Goal: Task Accomplishment & Management: Use online tool/utility

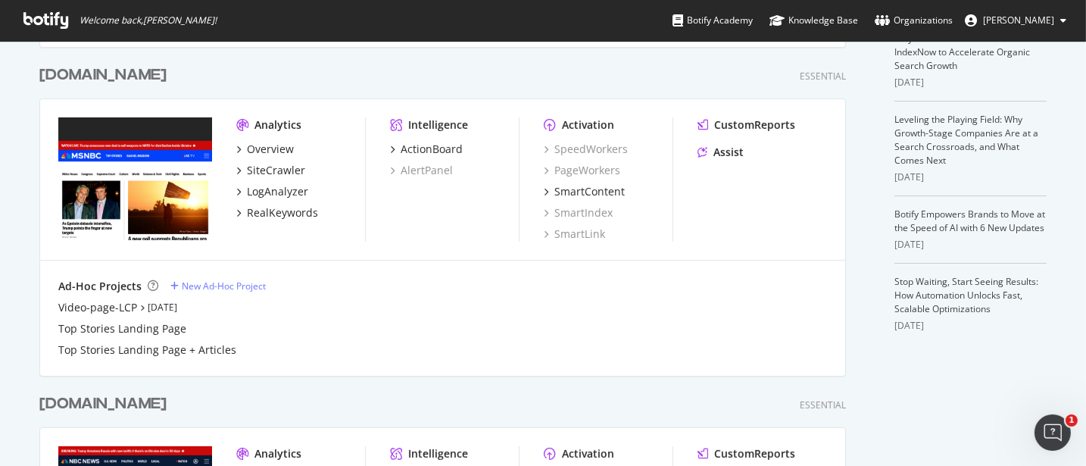
scroll to position [662, 0]
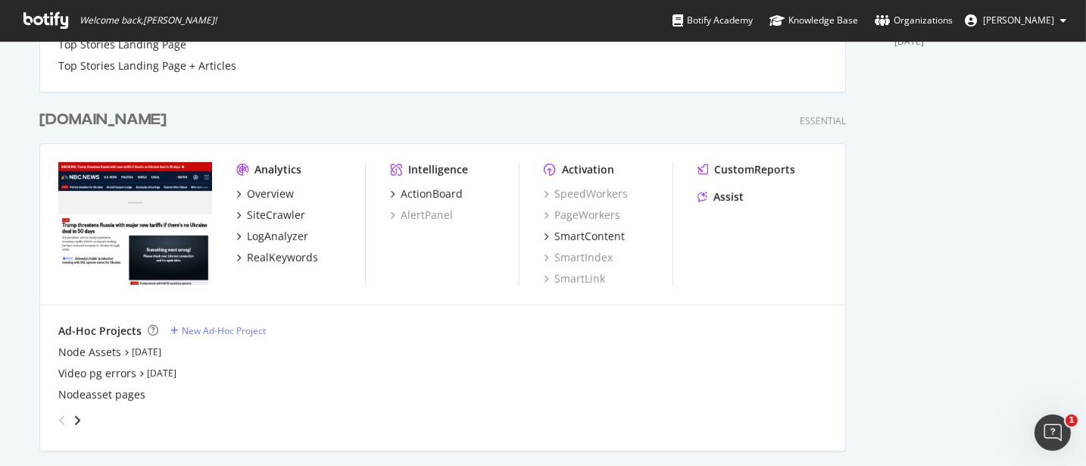
click at [109, 232] on img "grid" at bounding box center [135, 223] width 154 height 123
click at [280, 236] on div "LogAnalyzer" at bounding box center [277, 236] width 61 height 15
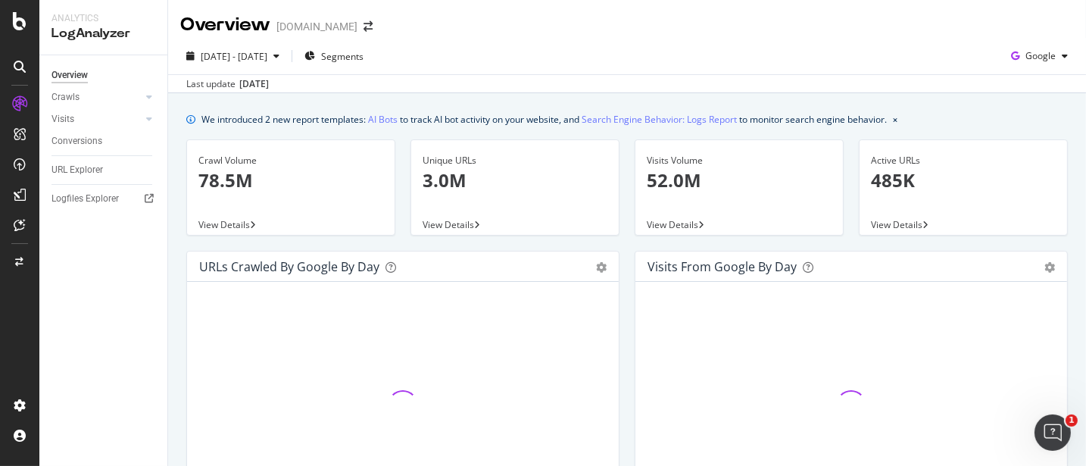
click at [973, 34] on div "Overview nbcnews.com" at bounding box center [627, 19] width 918 height 38
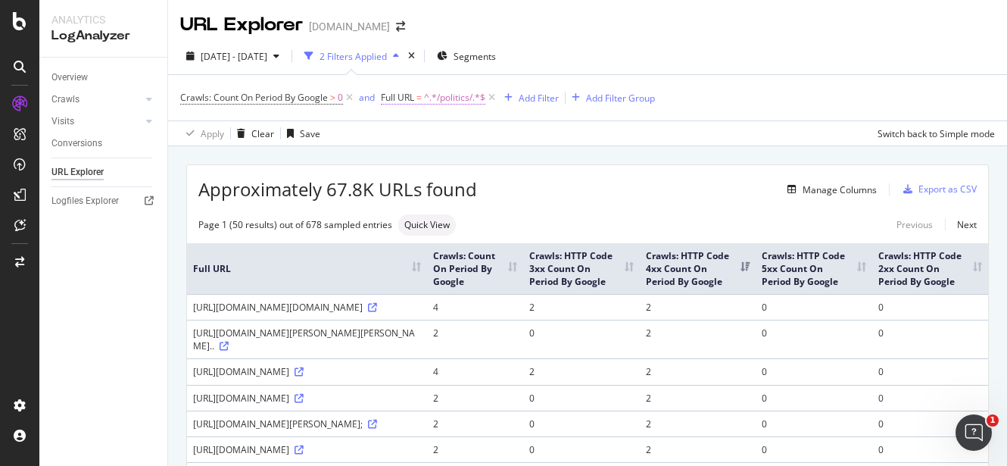
click at [434, 96] on span "^.*/politics/.*$" at bounding box center [454, 97] width 61 height 21
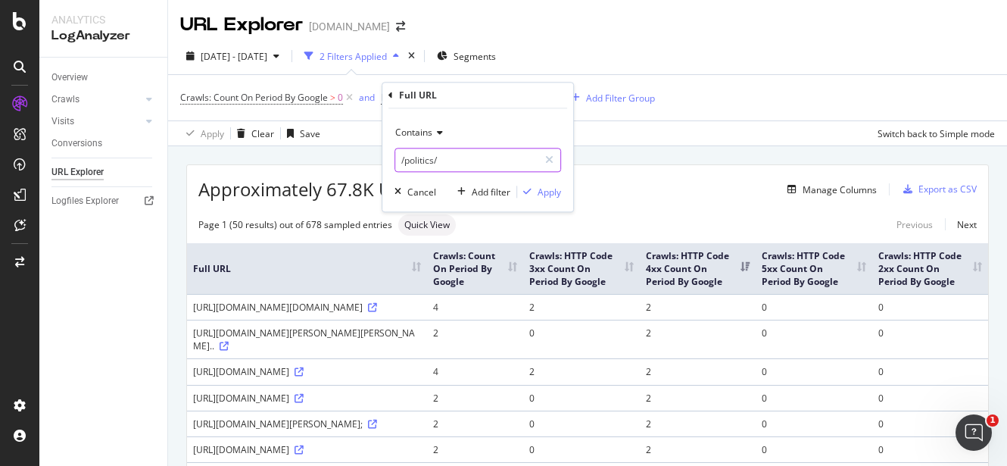
click at [428, 161] on input "/politics/" at bounding box center [466, 160] width 143 height 24
type input "/slideshow/"
click at [548, 186] on div "Apply" at bounding box center [549, 192] width 23 height 13
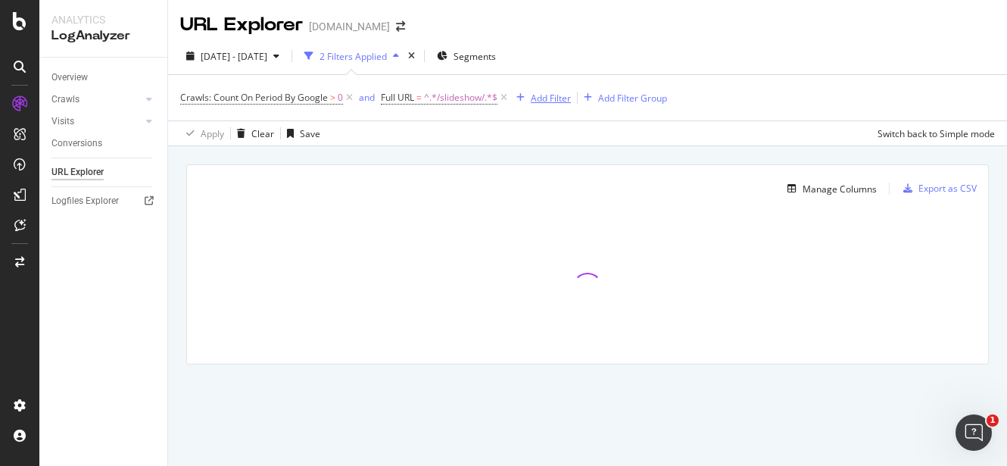
click at [535, 95] on div "Add Filter" at bounding box center [551, 98] width 40 height 13
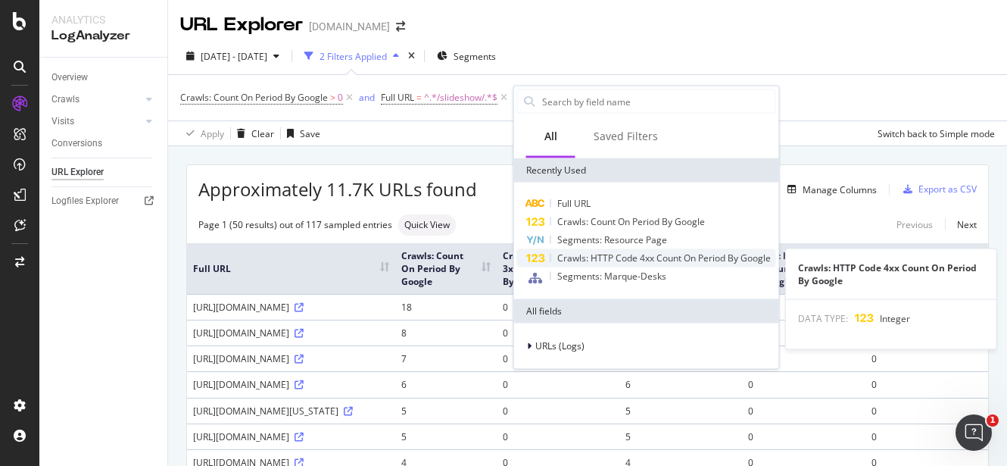
click at [627, 257] on span "Crawls: HTTP Code 4xx Count On Period By Google" at bounding box center [664, 257] width 214 height 13
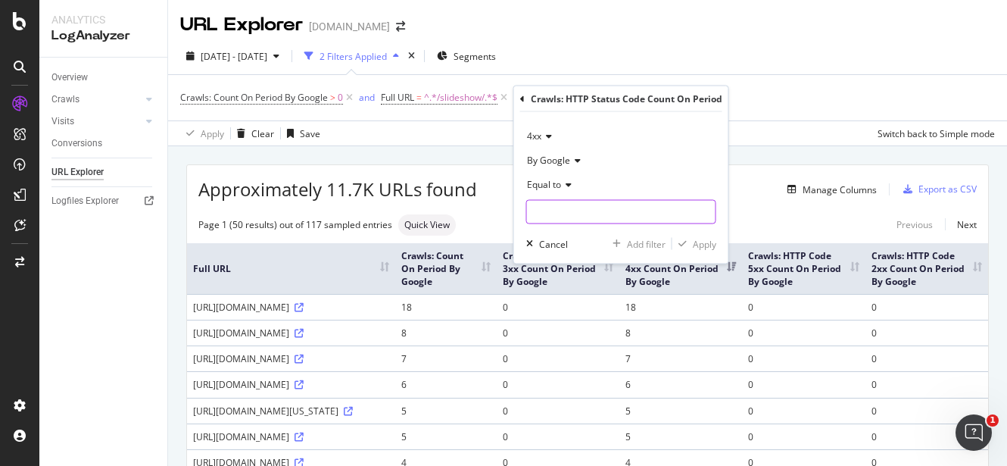
click at [662, 212] on input "number" at bounding box center [621, 212] width 190 height 24
click at [551, 187] on span "Equal to" at bounding box center [544, 184] width 34 height 13
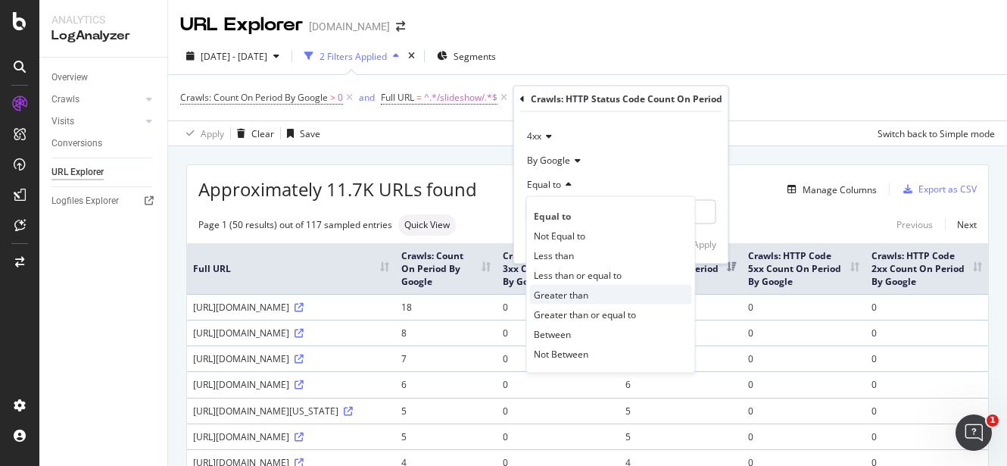
click at [587, 298] on span "Greater than" at bounding box center [561, 294] width 55 height 13
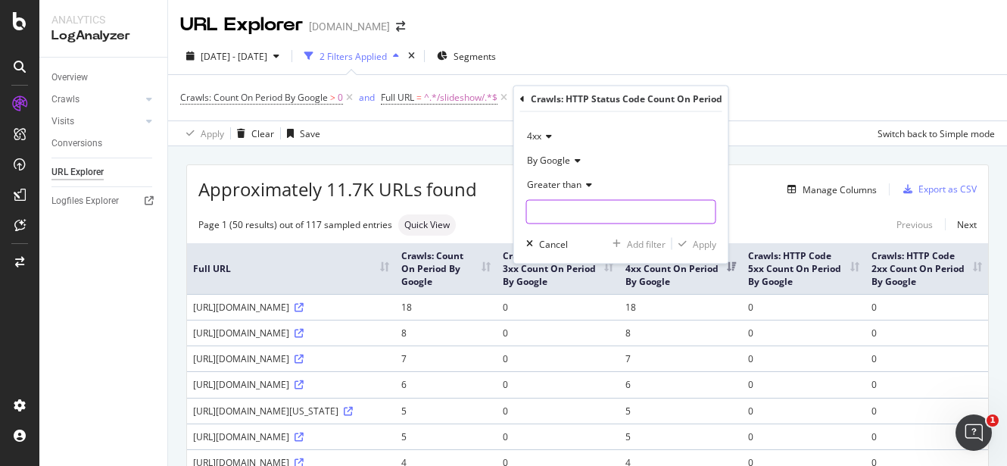
click at [559, 206] on input "number" at bounding box center [621, 212] width 190 height 24
type input "0"
click at [703, 242] on div "Apply" at bounding box center [704, 243] width 23 height 13
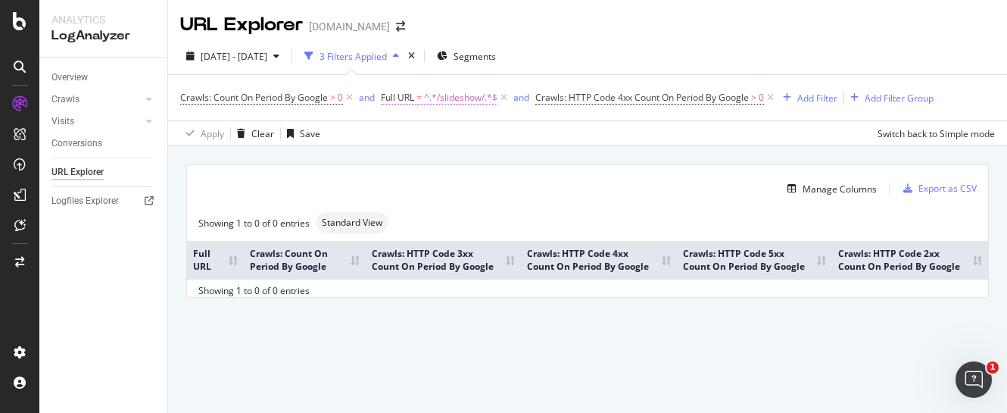
click at [447, 98] on span "^.*/slideshow/.*$" at bounding box center [460, 97] width 73 height 21
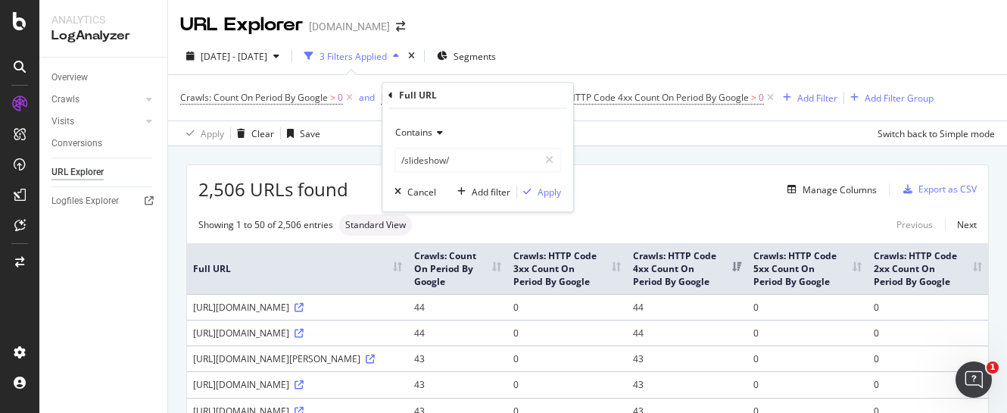
click at [648, 165] on div "2,506 URLs found Manage Columns Export as CSV" at bounding box center [587, 183] width 801 height 37
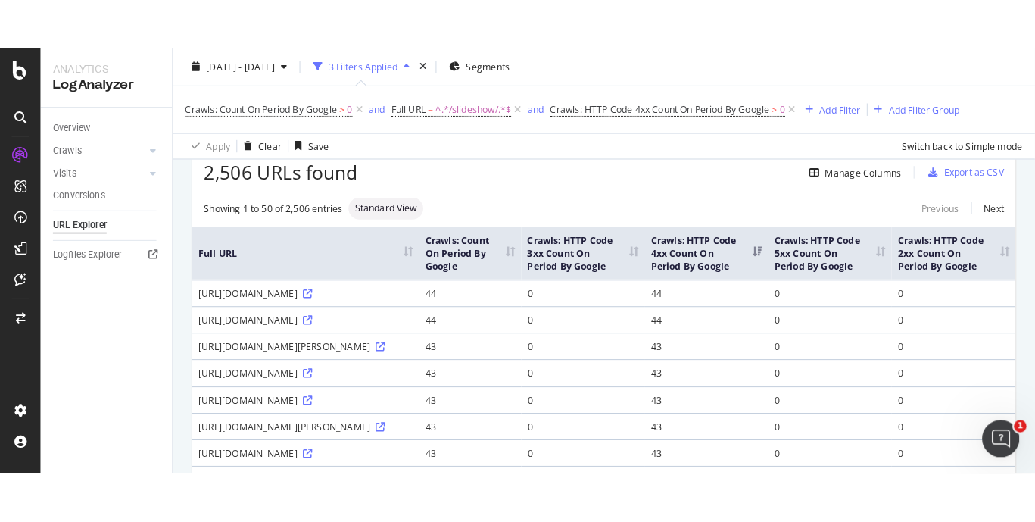
scroll to position [94, 0]
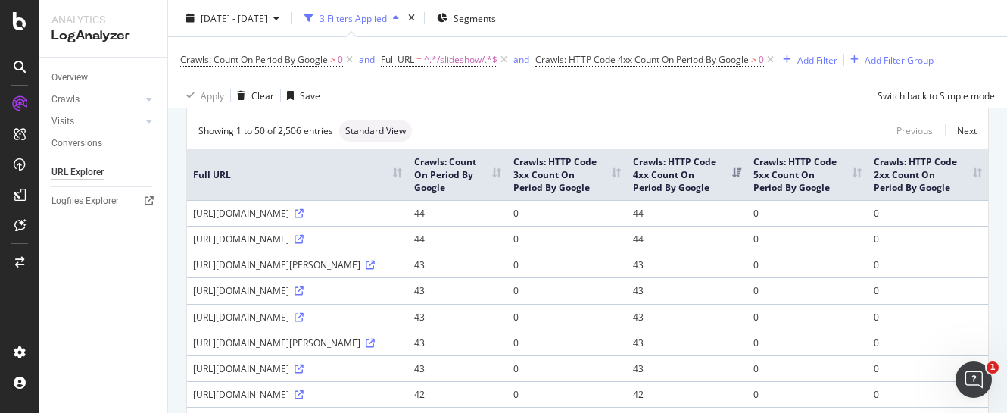
drag, startPoint x: 189, startPoint y: 225, endPoint x: 254, endPoint y: 236, distance: 66.9
click at [254, 226] on td "https://www.nbcnews.com/slideshow/iconic-images-war-iraq-38887505" at bounding box center [297, 213] width 221 height 26
copy div "https://www.nbcnews.com/slideshow/iconic-images-war-iraq-38887505"
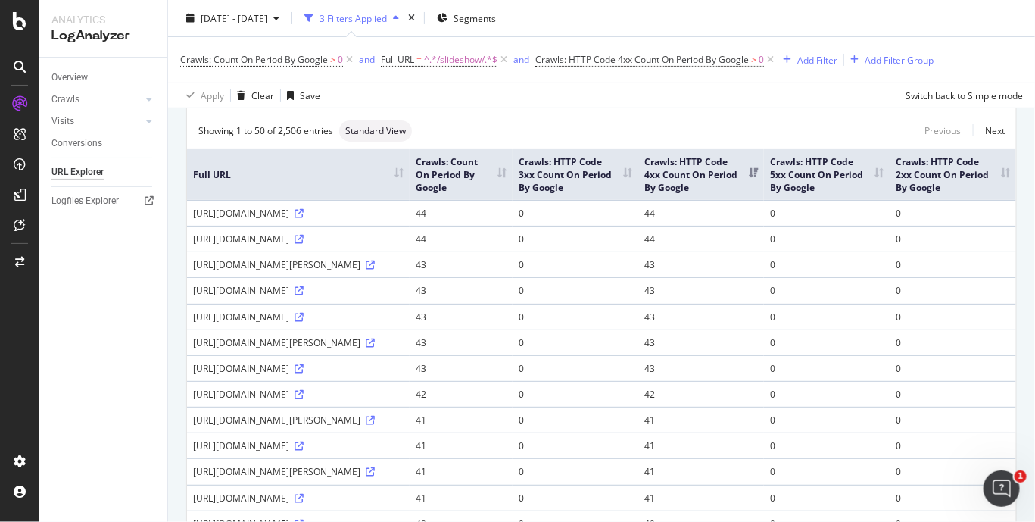
click at [76, 363] on div "Overview Crawls Daily Distribution Segments Distribution HTTP Codes Resources V…" at bounding box center [103, 290] width 128 height 464
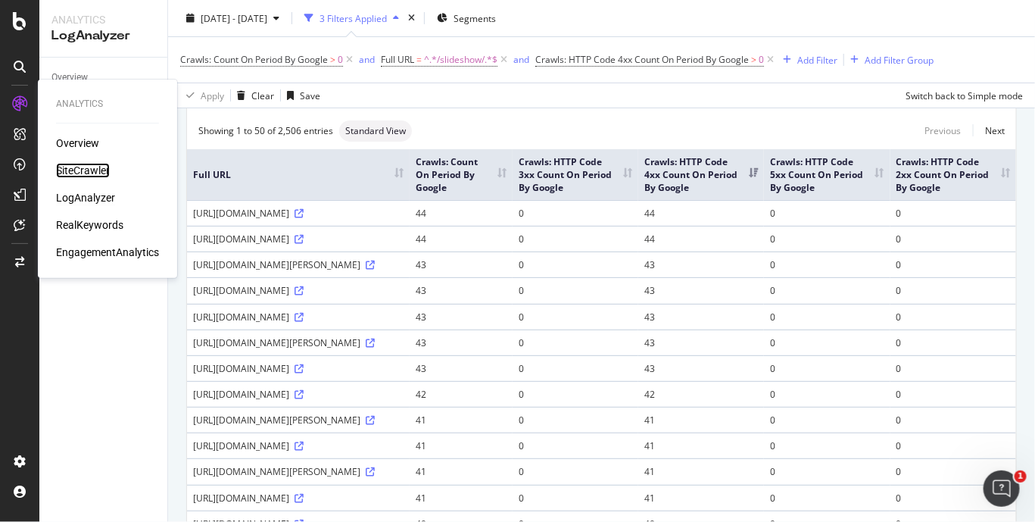
click at [80, 169] on div "SiteCrawler" at bounding box center [83, 170] width 54 height 15
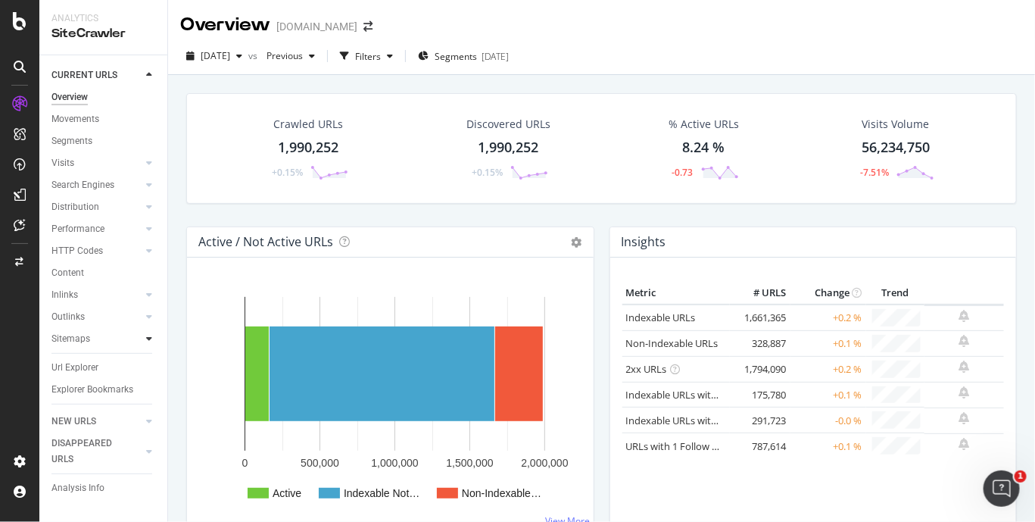
click at [147, 339] on icon at bounding box center [149, 338] width 6 height 9
click at [75, 391] on div "Insights" at bounding box center [74, 383] width 33 height 16
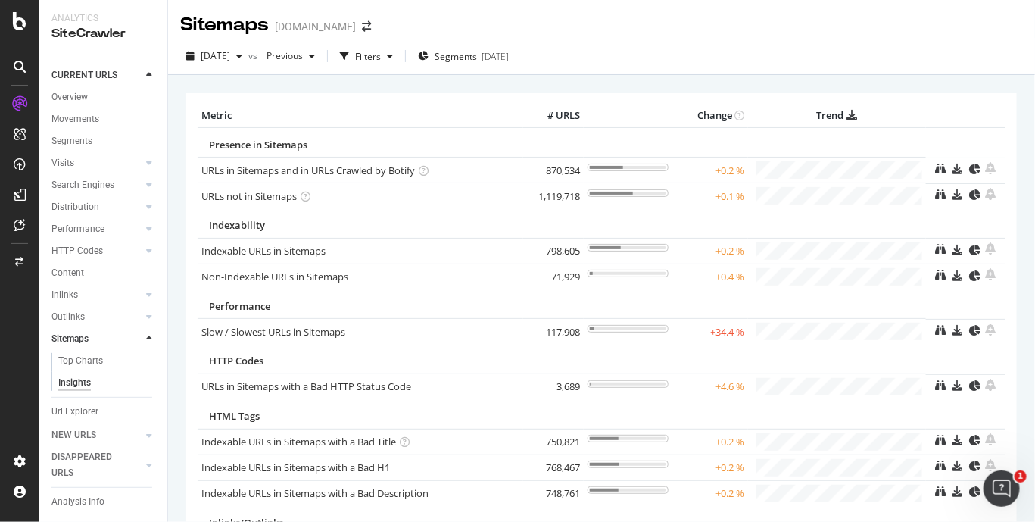
scroll to position [126, 0]
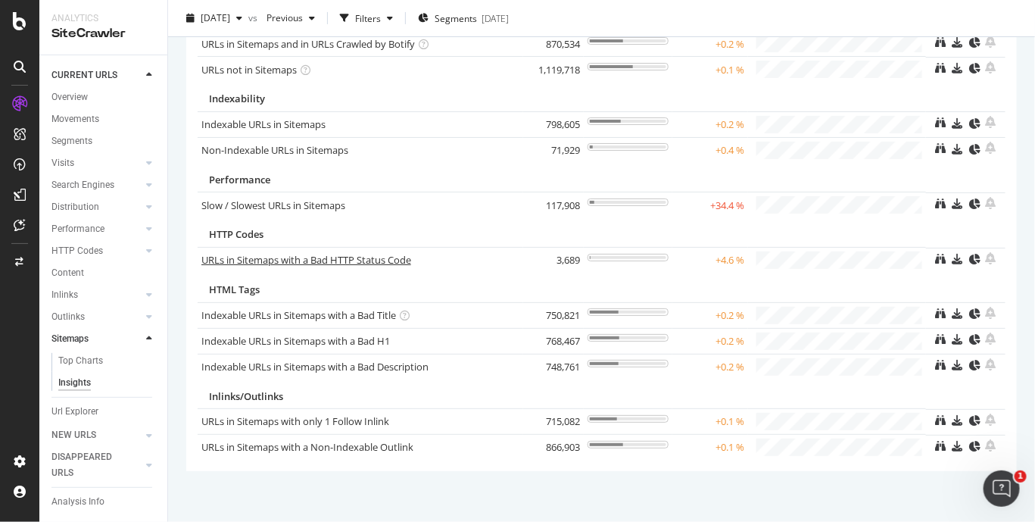
click at [304, 257] on link "URLs in Sitemaps with a Bad HTTP Status Code" at bounding box center [306, 260] width 210 height 14
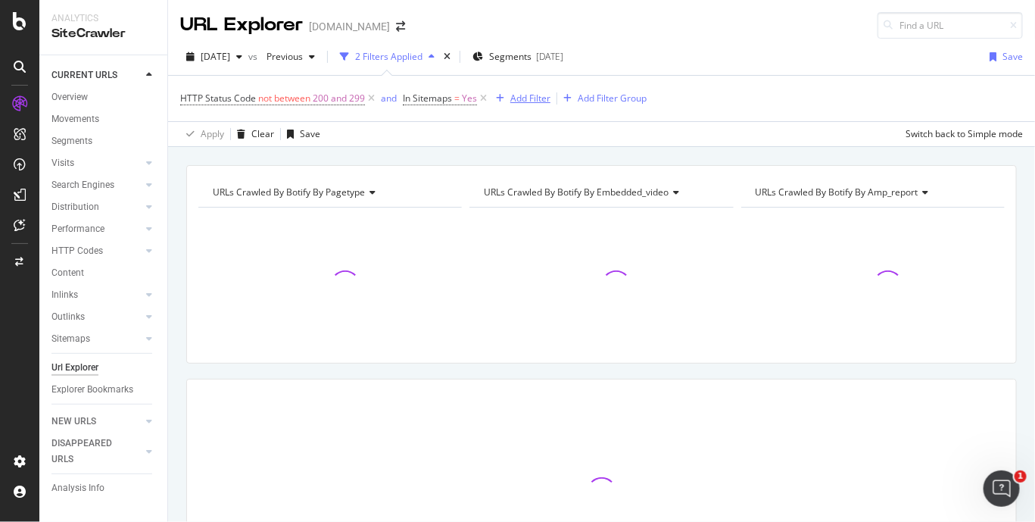
click at [534, 99] on div "Add Filter" at bounding box center [530, 98] width 40 height 13
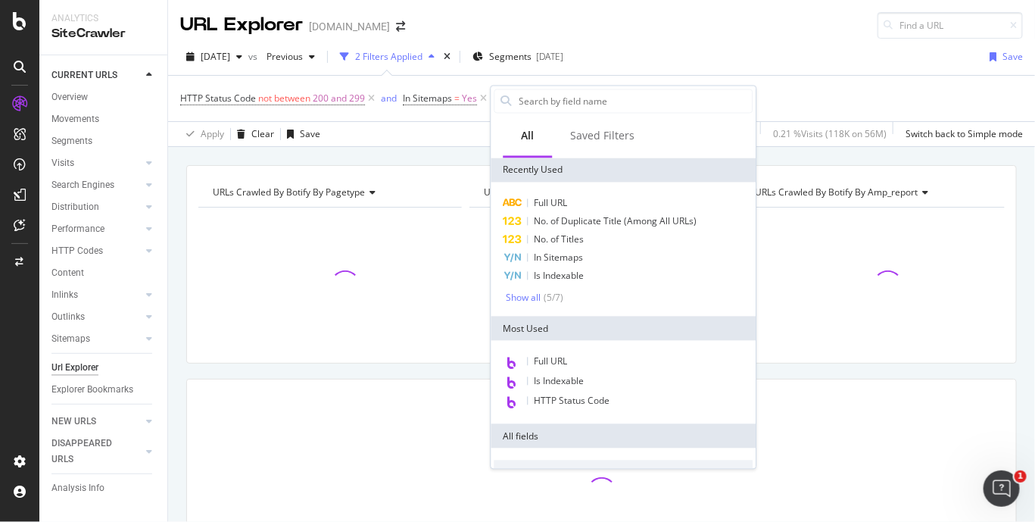
click at [470, 141] on div "Apply Clear Save 0.18 % URLs ( 4K on 2M ) 0.21 % Visits ( 118K on 56M ) Switch …" at bounding box center [601, 133] width 867 height 25
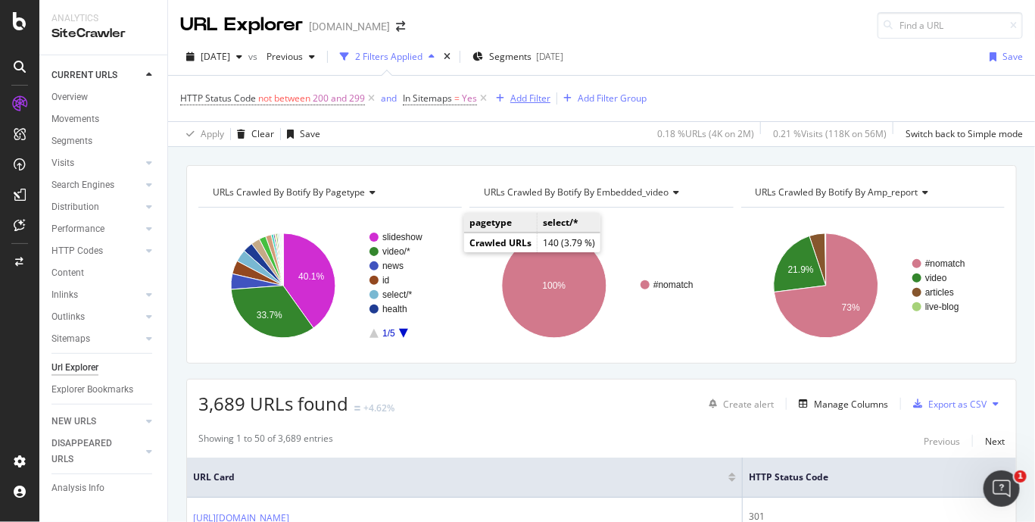
click at [505, 96] on div "button" at bounding box center [500, 98] width 20 height 9
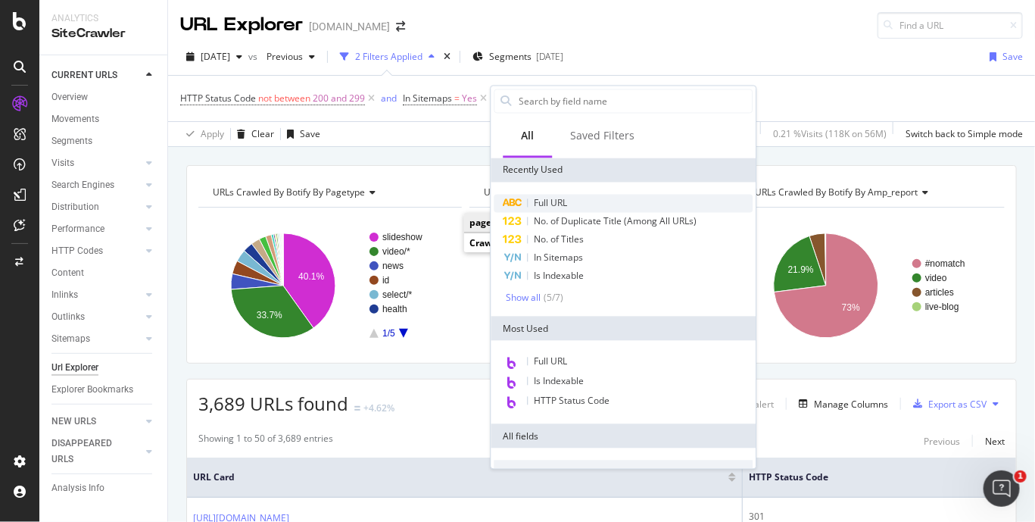
click at [550, 195] on div "Full URL" at bounding box center [624, 204] width 259 height 18
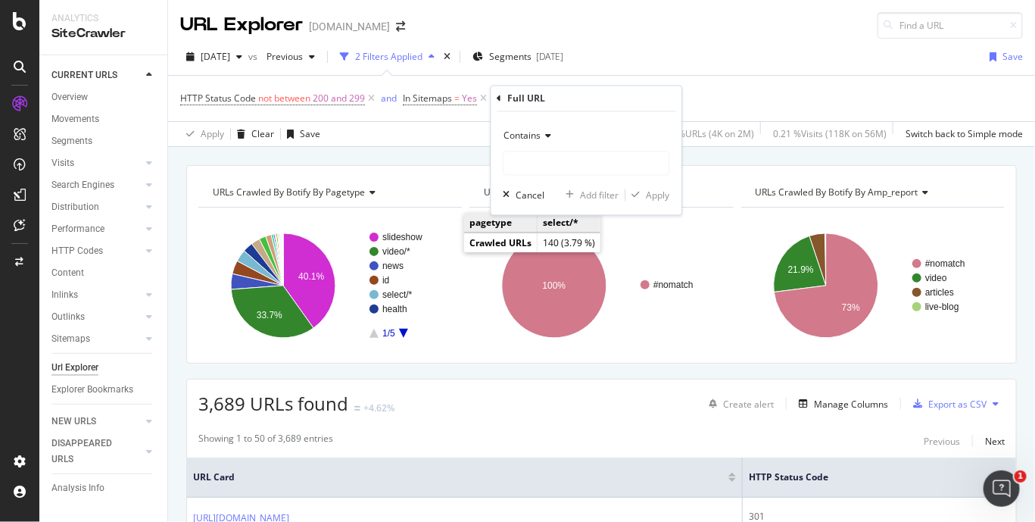
click at [530, 135] on span "Contains" at bounding box center [522, 136] width 37 height 13
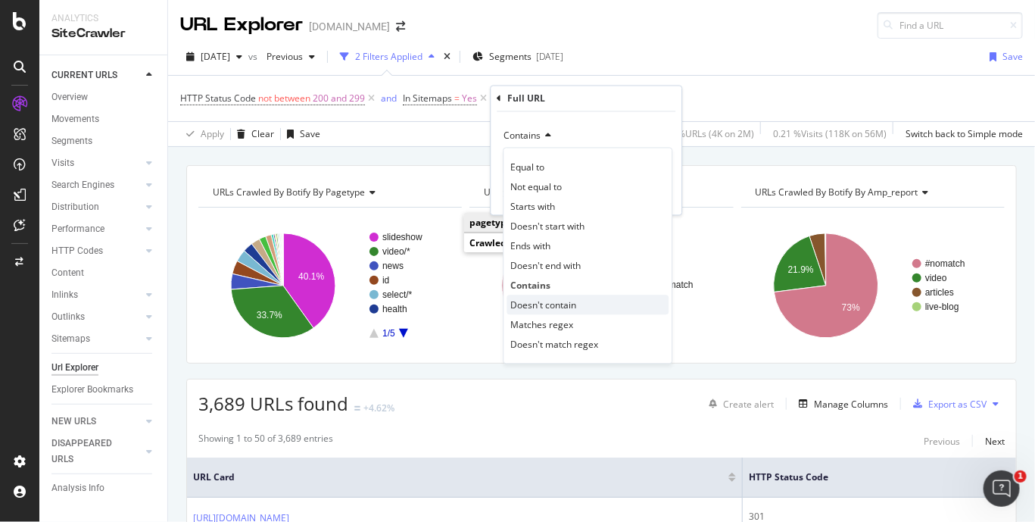
click at [554, 308] on span "Doesn't contain" at bounding box center [544, 304] width 66 height 13
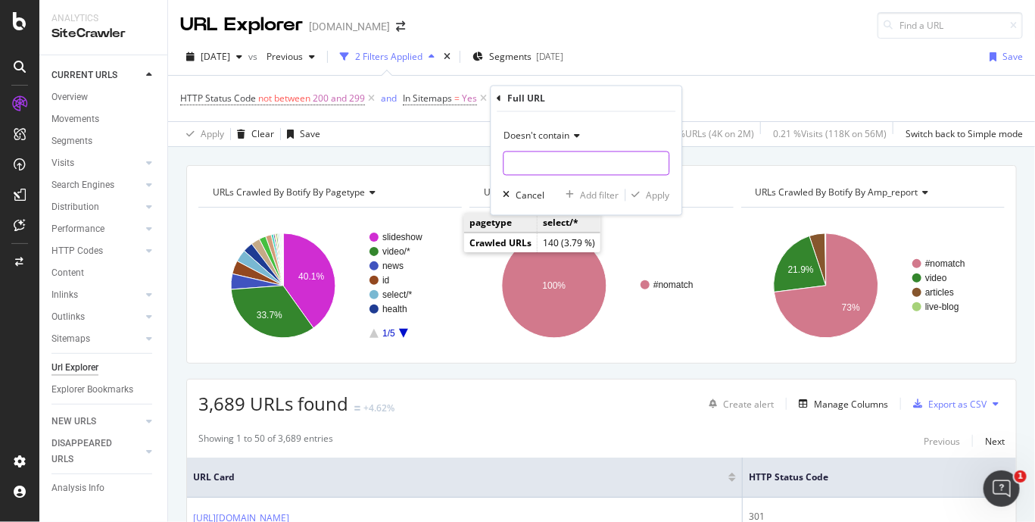
click at [543, 154] on input "text" at bounding box center [586, 163] width 165 height 24
type input "/select/"
click at [663, 196] on div "Apply" at bounding box center [658, 195] width 23 height 13
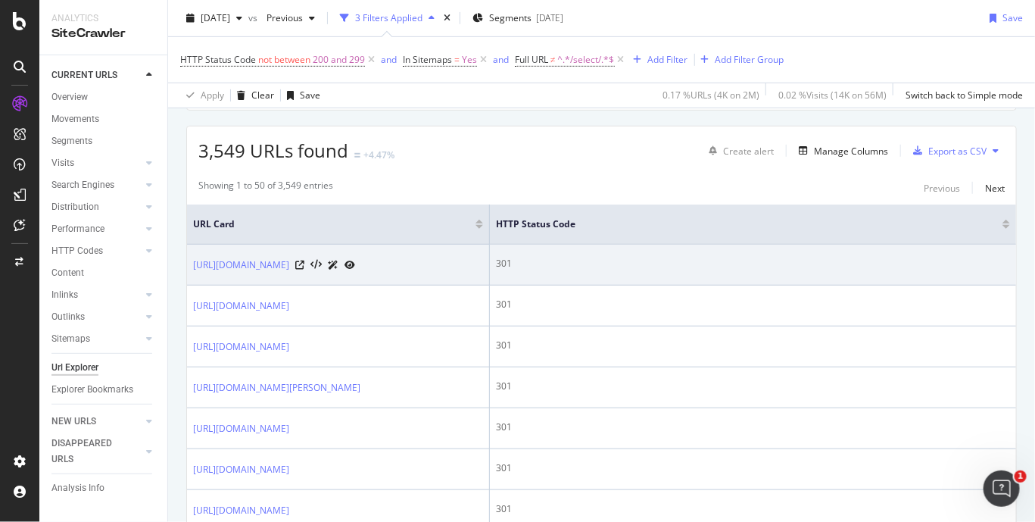
scroll to position [231, 0]
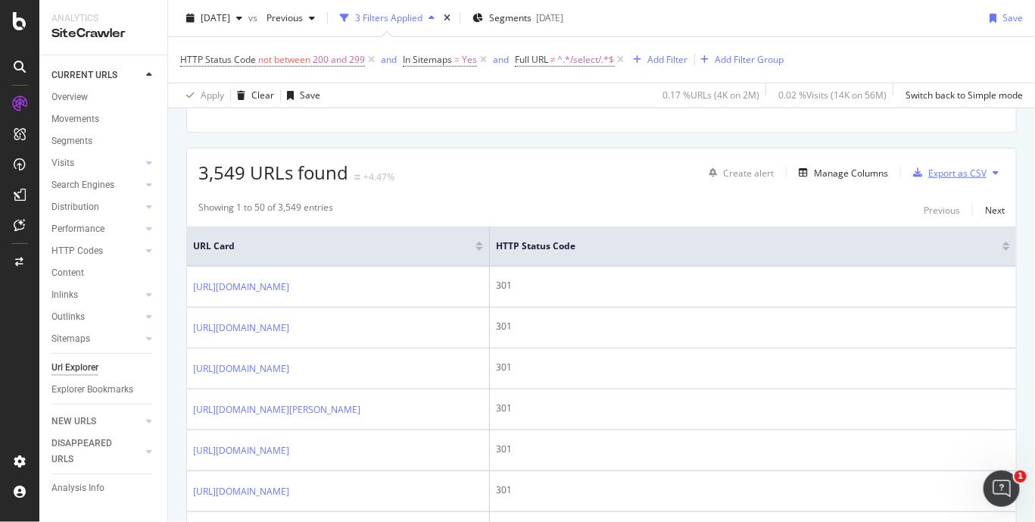
click at [928, 169] on div "Export as CSV" at bounding box center [957, 173] width 58 height 13
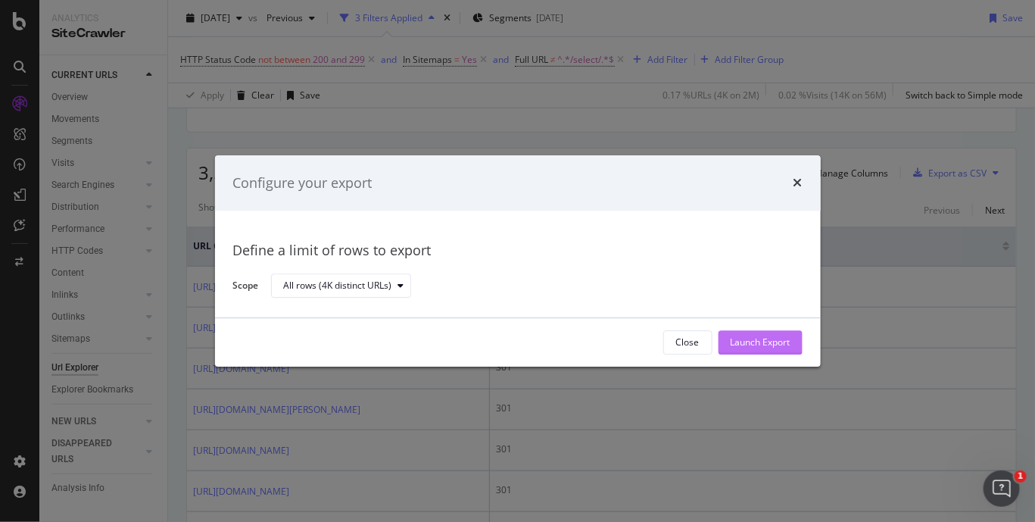
click at [738, 340] on div "Launch Export" at bounding box center [761, 342] width 60 height 13
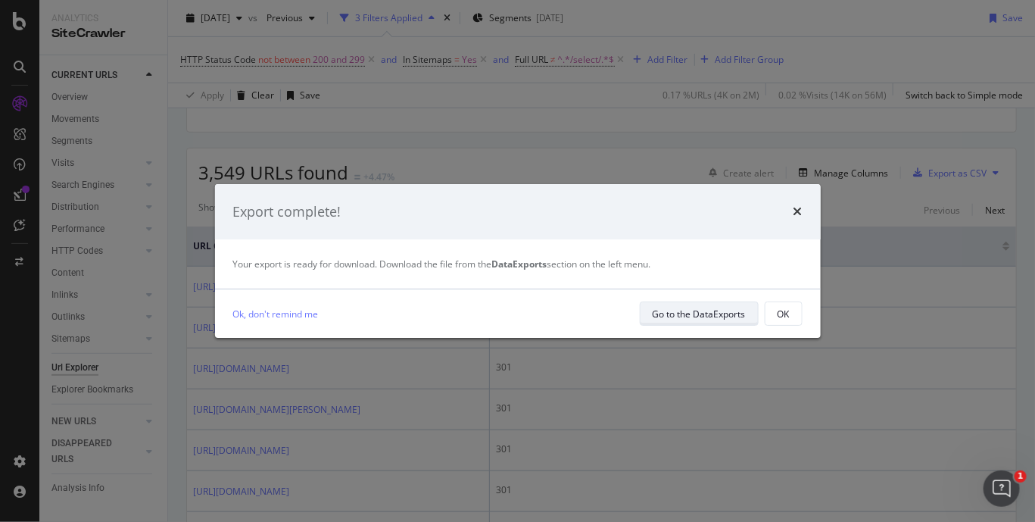
click at [726, 316] on div "Go to the DataExports" at bounding box center [699, 313] width 93 height 13
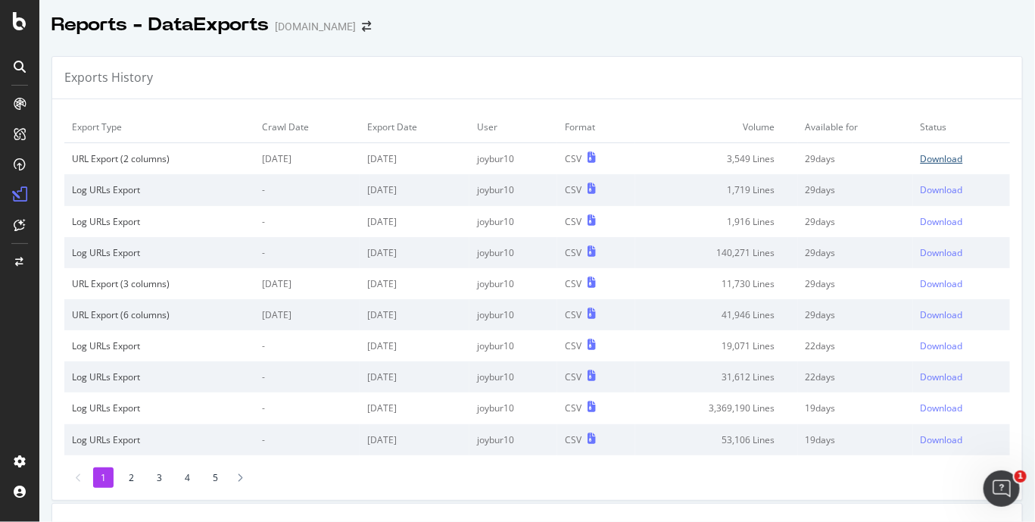
click at [921, 155] on div "Download" at bounding box center [942, 158] width 42 height 13
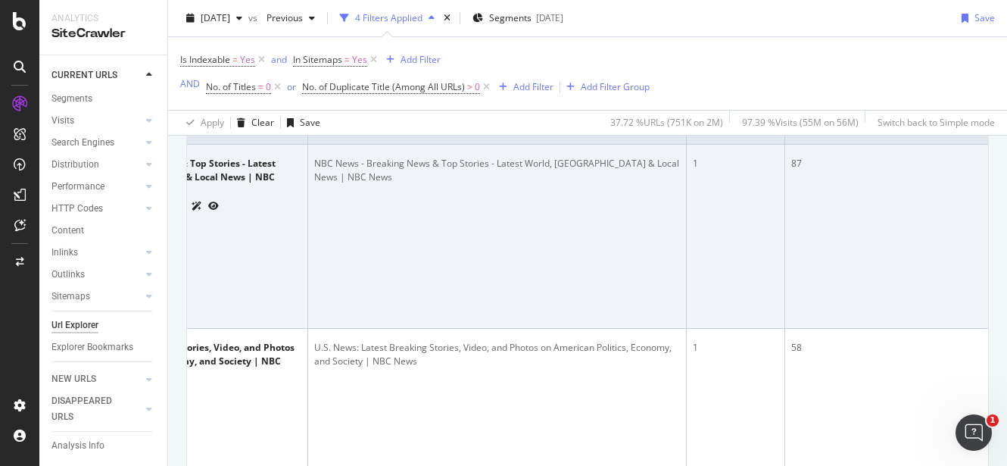
scroll to position [0, 176]
click at [575, 282] on td "NBC News - Breaking News & Top Stories - Latest World, [GEOGRAPHIC_DATA] & Loca…" at bounding box center [503, 237] width 379 height 184
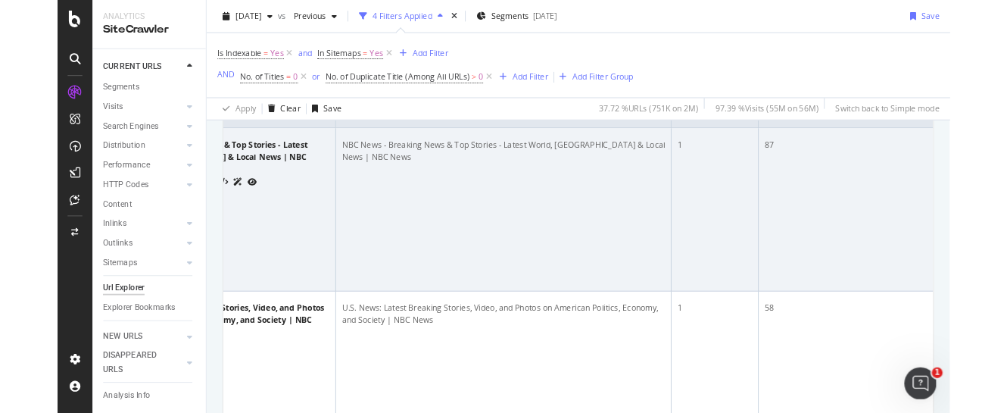
scroll to position [14, 0]
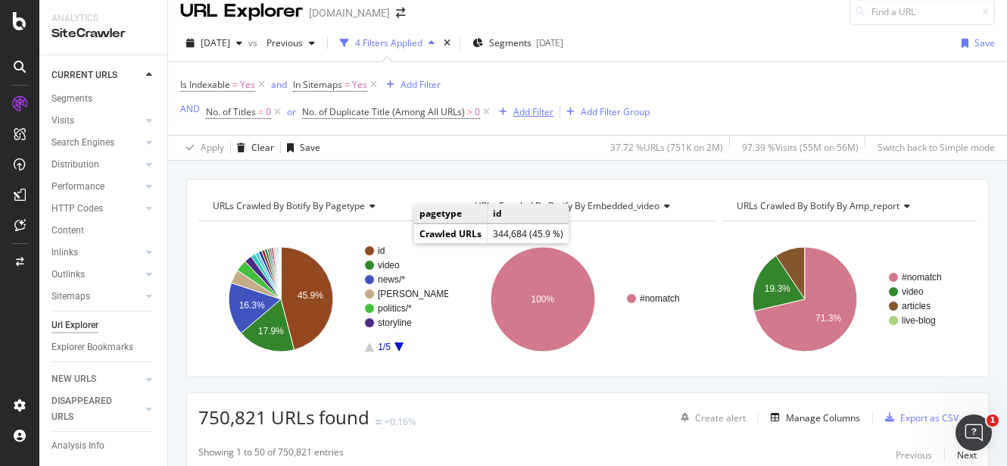
click at [516, 114] on div "Add Filter" at bounding box center [533, 111] width 40 height 13
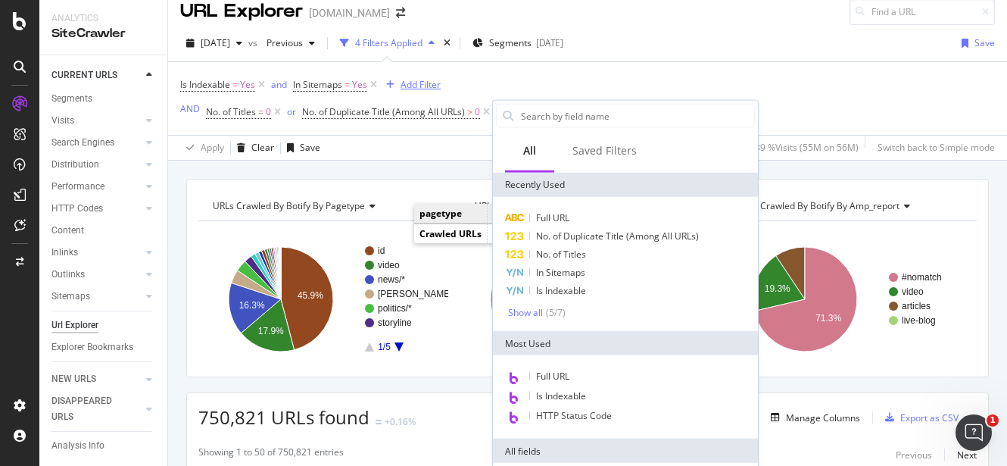
click at [412, 83] on div "Add Filter" at bounding box center [421, 84] width 40 height 13
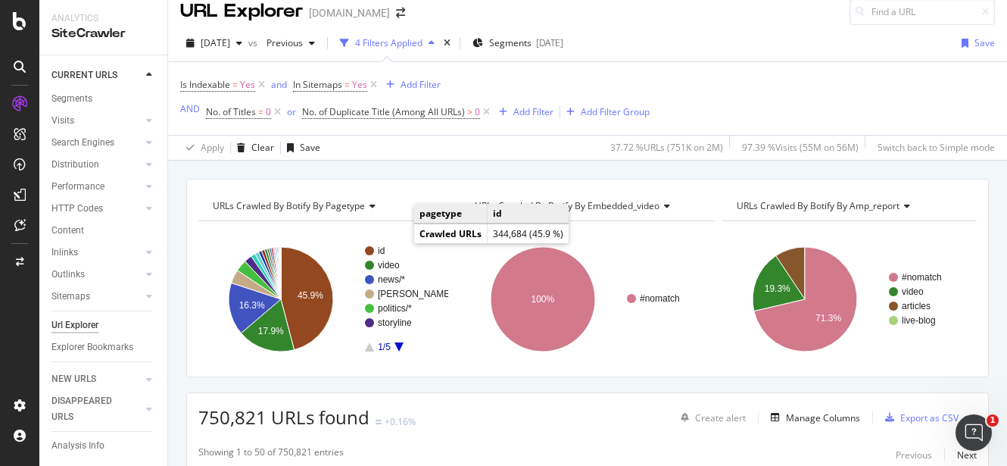
click at [707, 88] on div "Is Indexable = Yes and In Sitemaps = Yes Add Filter AND No. of Titles = 0 or No…" at bounding box center [587, 98] width 815 height 73
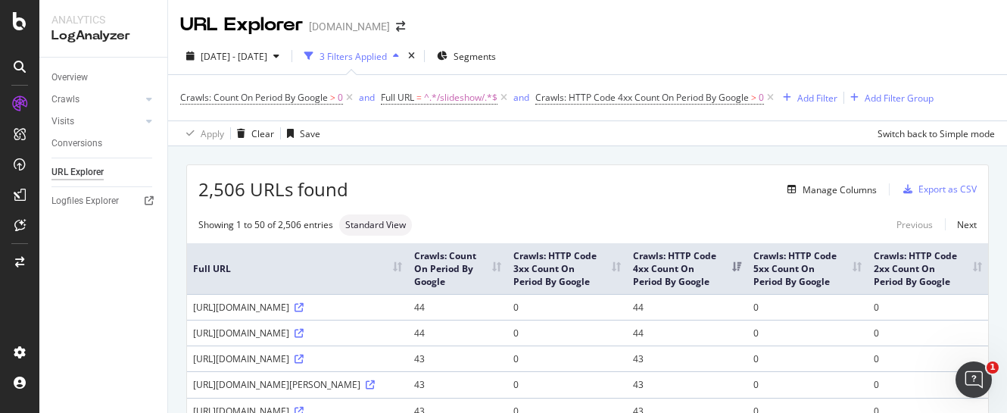
click at [463, 176] on div "2,506 URLs found Manage Columns Export as CSV" at bounding box center [587, 183] width 801 height 37
click at [74, 78] on div "Overview" at bounding box center [69, 78] width 36 height 16
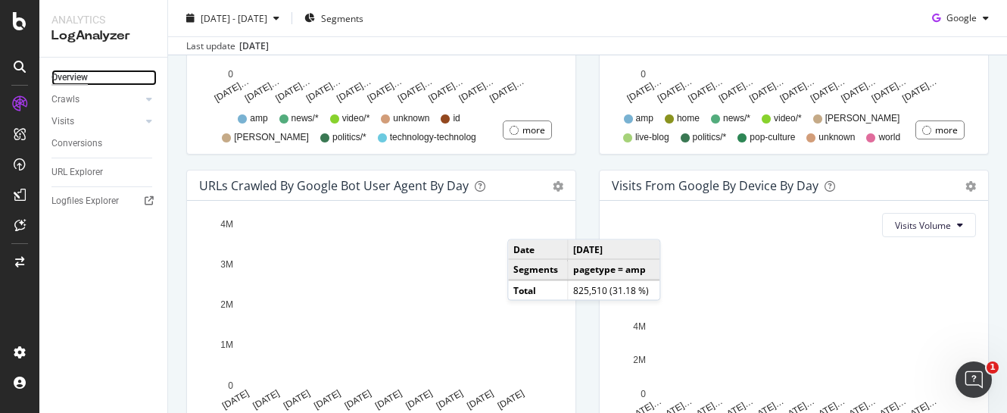
scroll to position [848, 0]
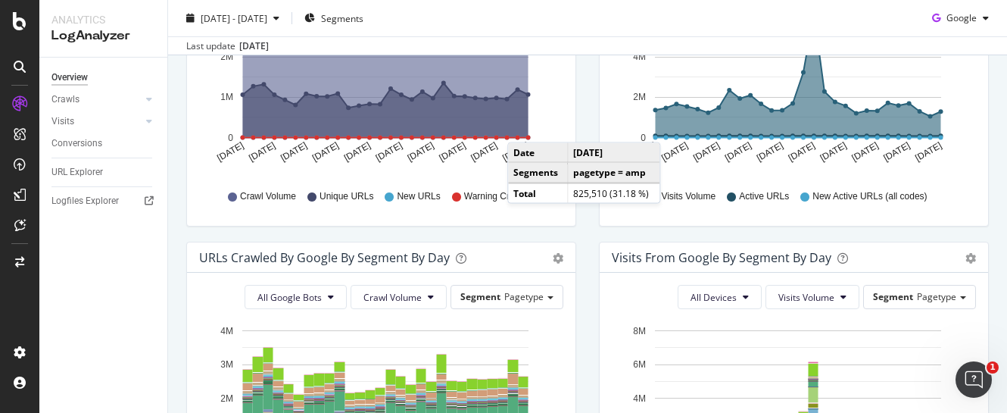
scroll to position [173, 0]
